Goal: Task Accomplishment & Management: Manage account settings

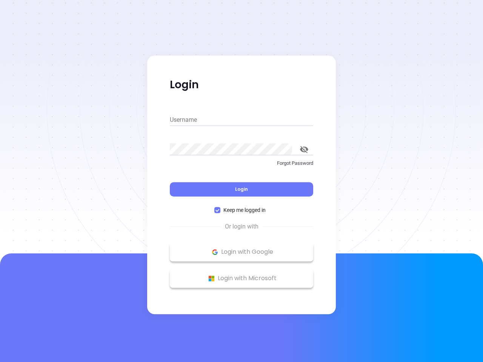
click at [242, 181] on div "Login" at bounding box center [241, 184] width 143 height 23
click at [242, 120] on input "Username" at bounding box center [241, 120] width 143 height 12
click at [304, 149] on icon "toggle password visibility" at bounding box center [304, 149] width 8 height 7
click at [242, 189] on span "Login" at bounding box center [241, 189] width 13 height 6
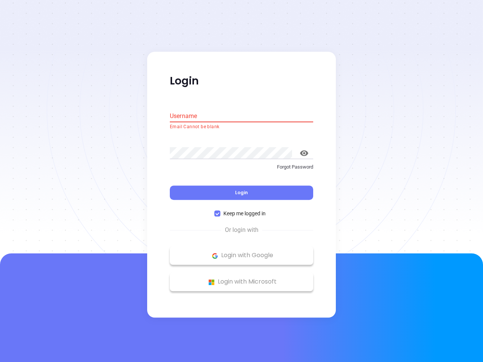
click at [242, 210] on span "Keep me logged in" at bounding box center [244, 214] width 48 height 8
click at [220, 211] on input "Keep me logged in" at bounding box center [217, 214] width 6 height 6
checkbox input "false"
click at [242, 252] on p "Login with Google" at bounding box center [242, 255] width 136 height 11
click at [242, 279] on p "Login with Microsoft" at bounding box center [242, 282] width 136 height 11
